Goal: Task Accomplishment & Management: Manage account settings

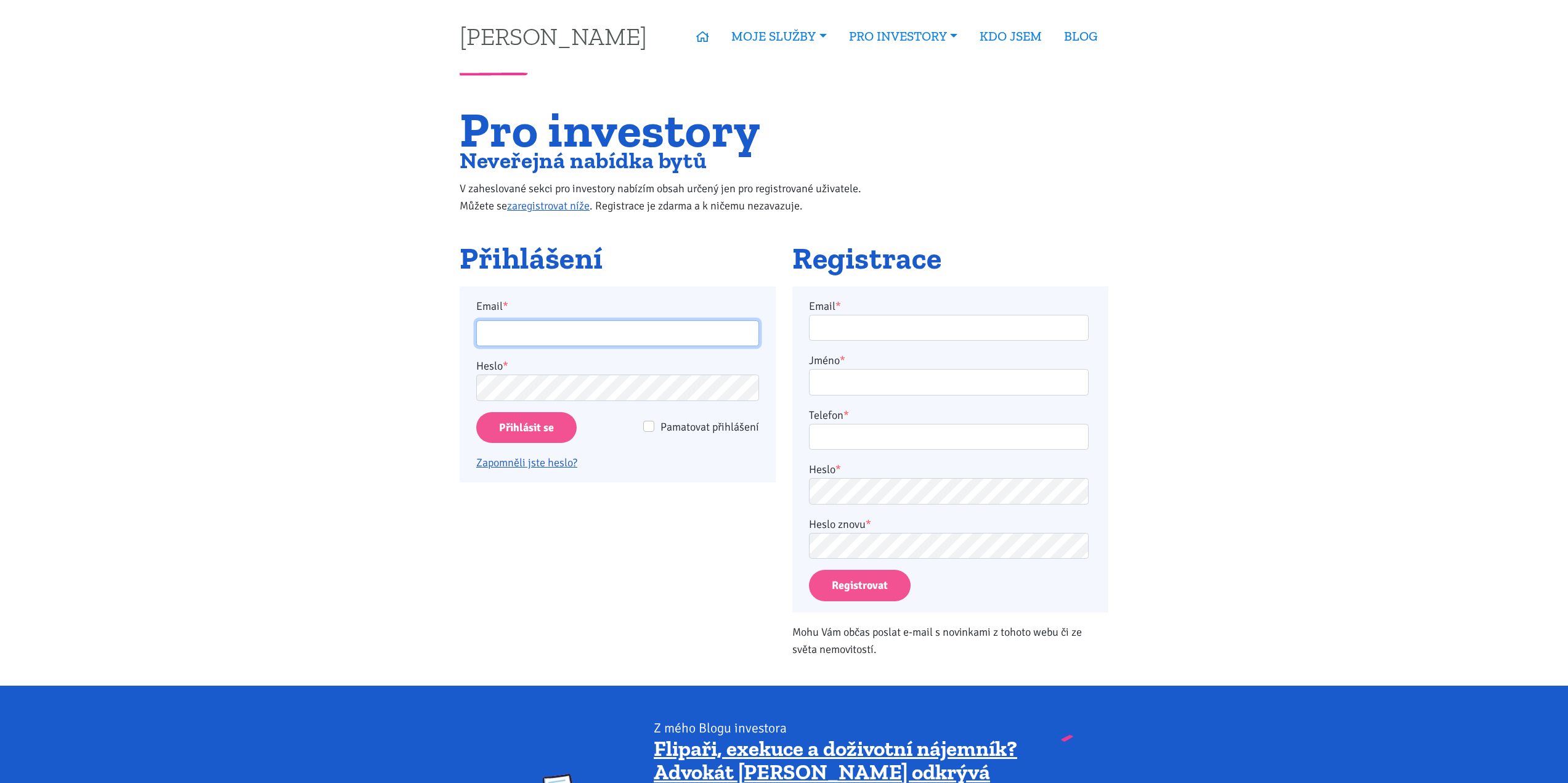
click at [637, 334] on input "Email *" at bounding box center [618, 334] width 283 height 27
type input "[EMAIL_ADDRESS][DOMAIN_NAME]"
click at [646, 426] on input "Pamatovat přihlášení" at bounding box center [649, 426] width 11 height 11
checkbox input "true"
click at [551, 432] on input "Přihlásit se" at bounding box center [526, 427] width 101 height 31
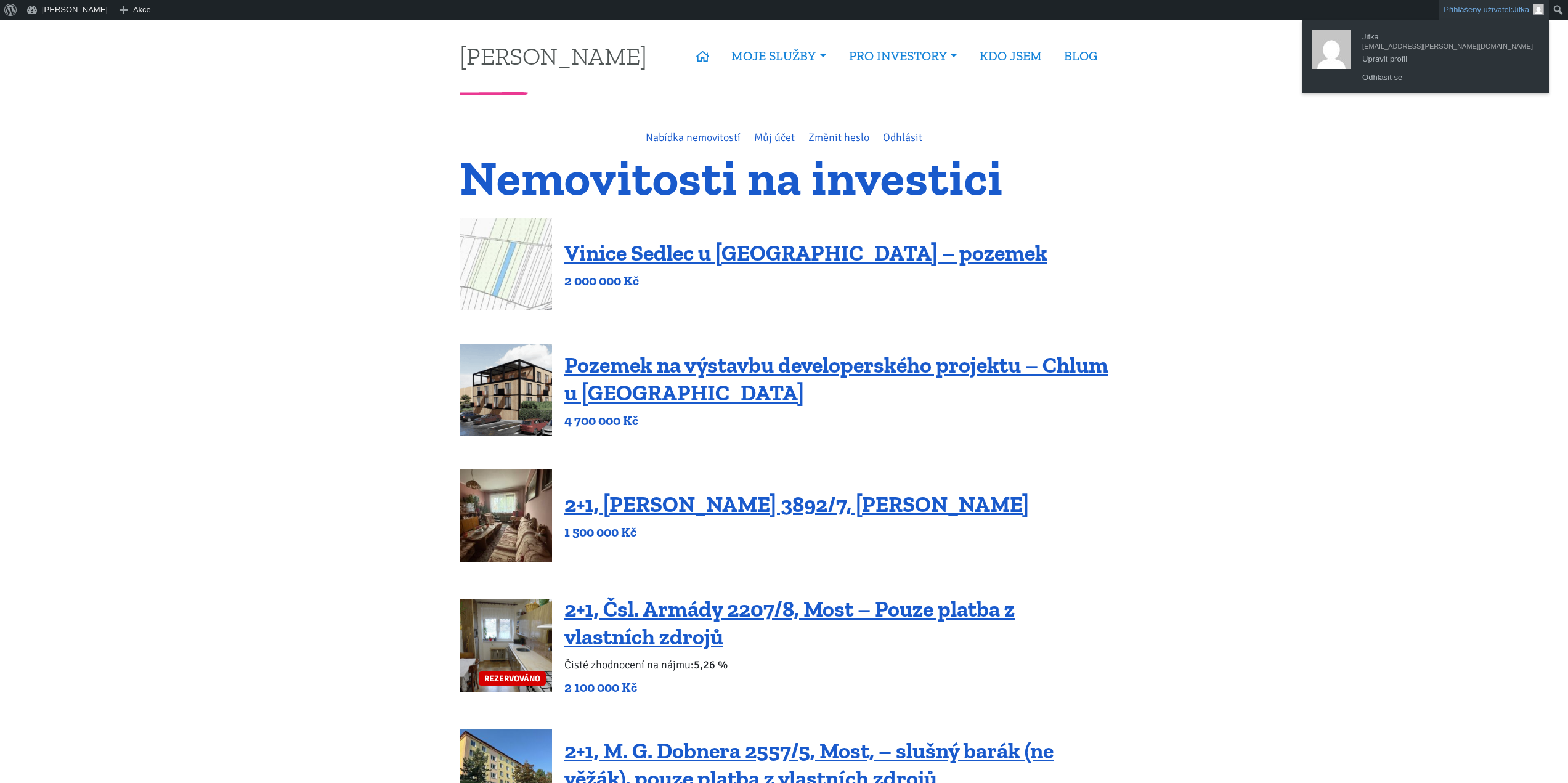
click at [1499, 3] on link "Přihlášený uživatel: Jitka" at bounding box center [1493, 10] width 109 height 20
